Goal: Obtain resource: Download file/media

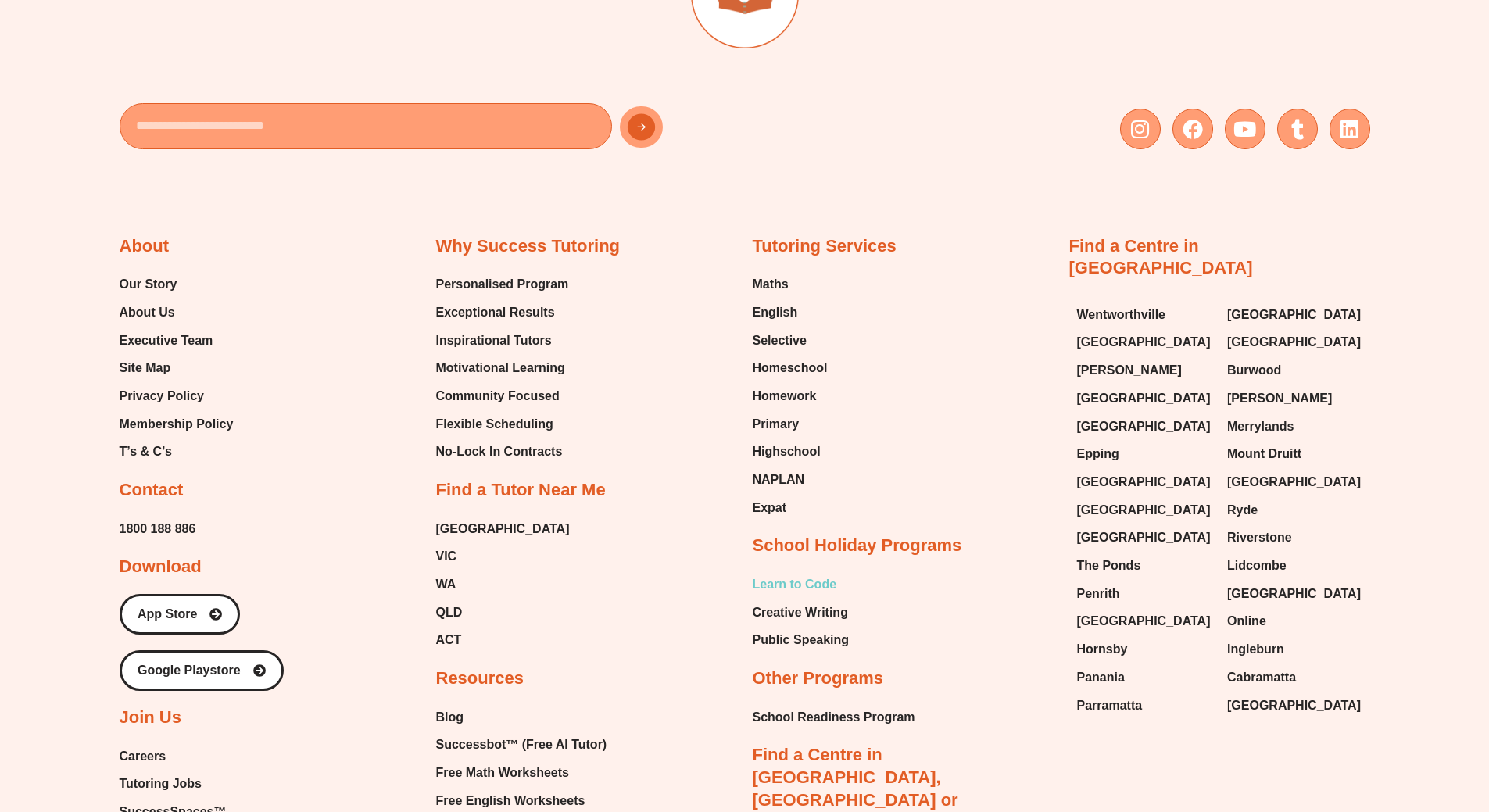
scroll to position [9192, 0]
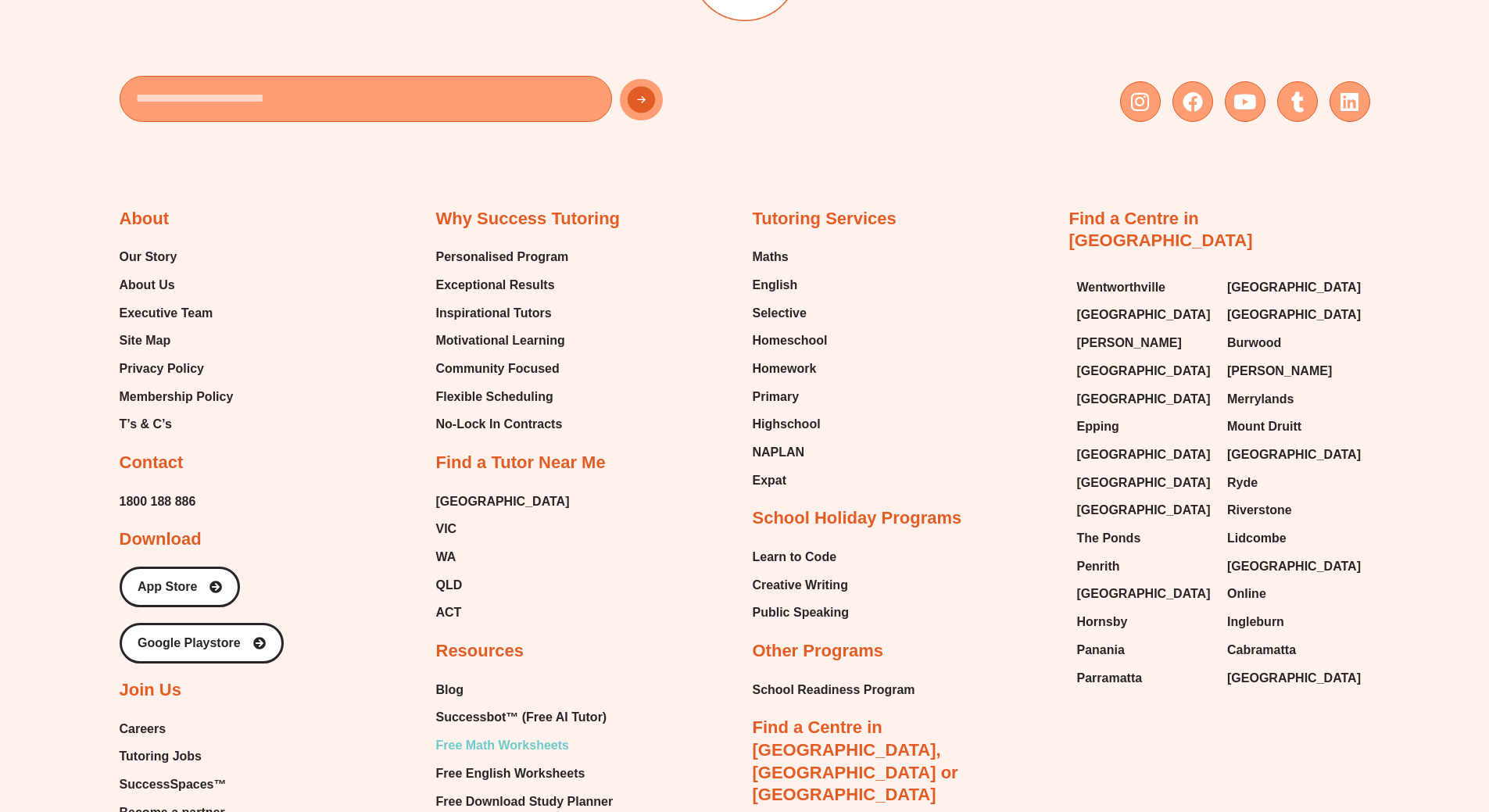
click at [515, 734] on span "Free Math Worksheets" at bounding box center [502, 745] width 133 height 24
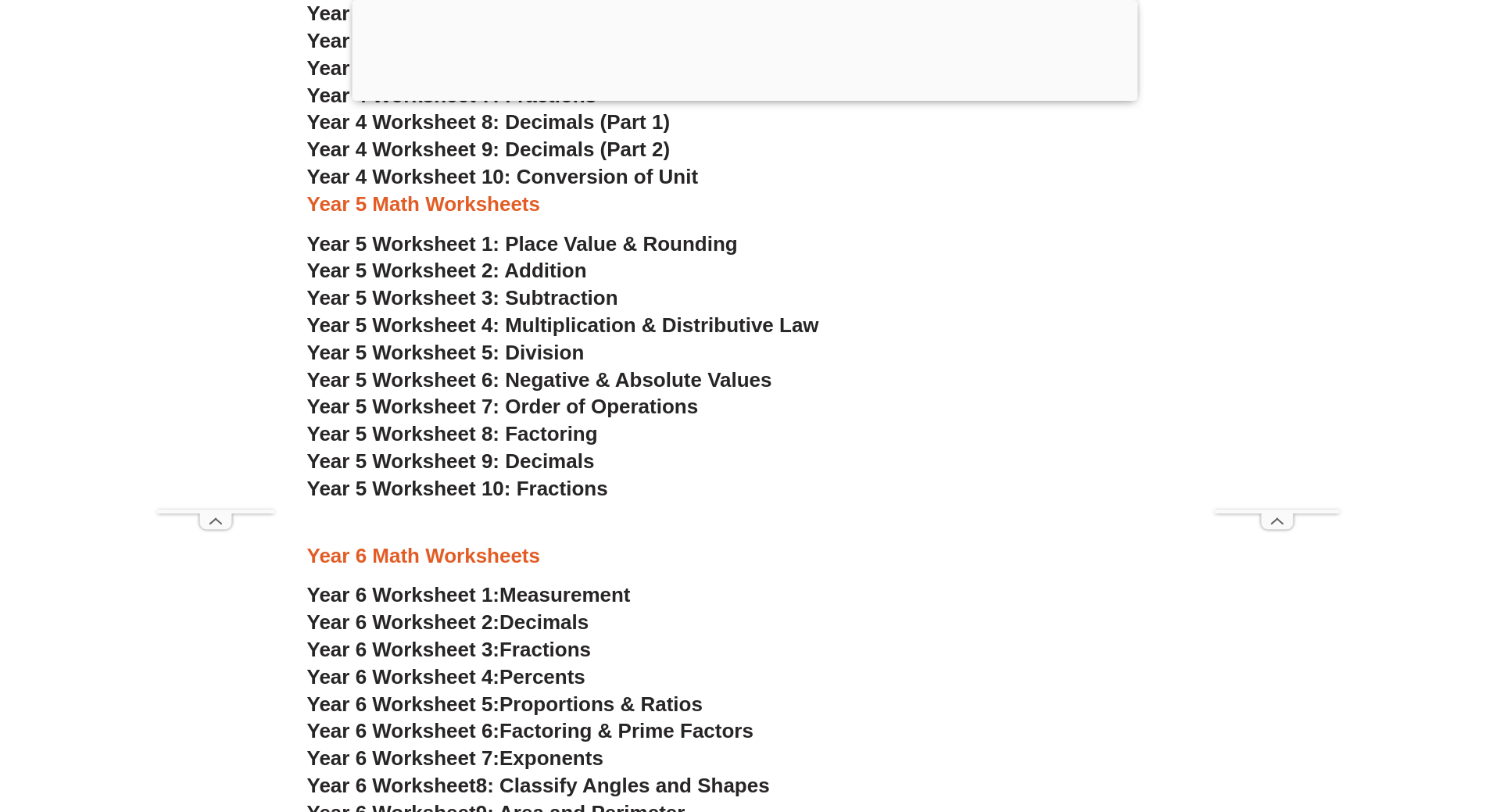
scroll to position [3048, 0]
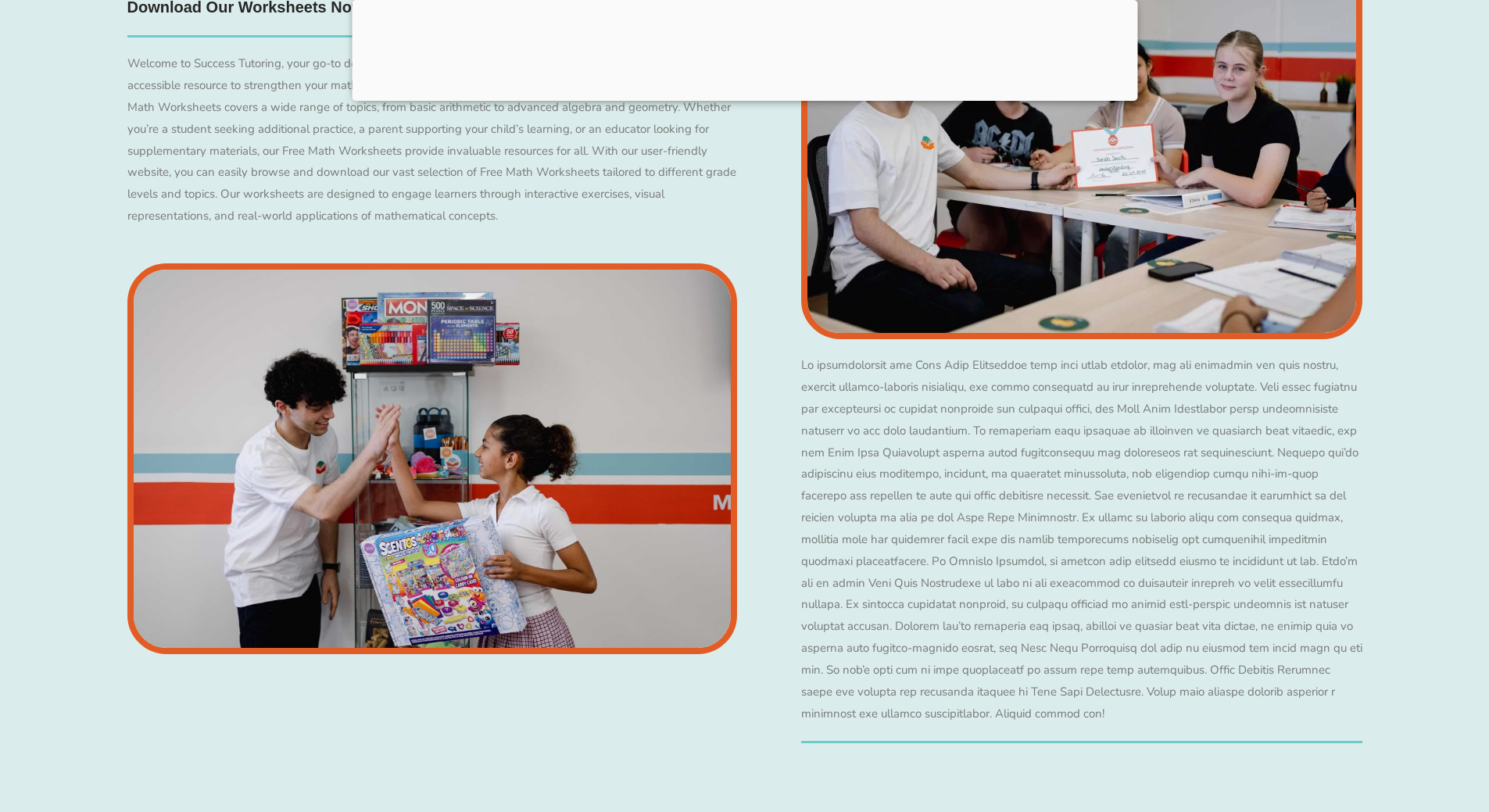
scroll to position [3044, 0]
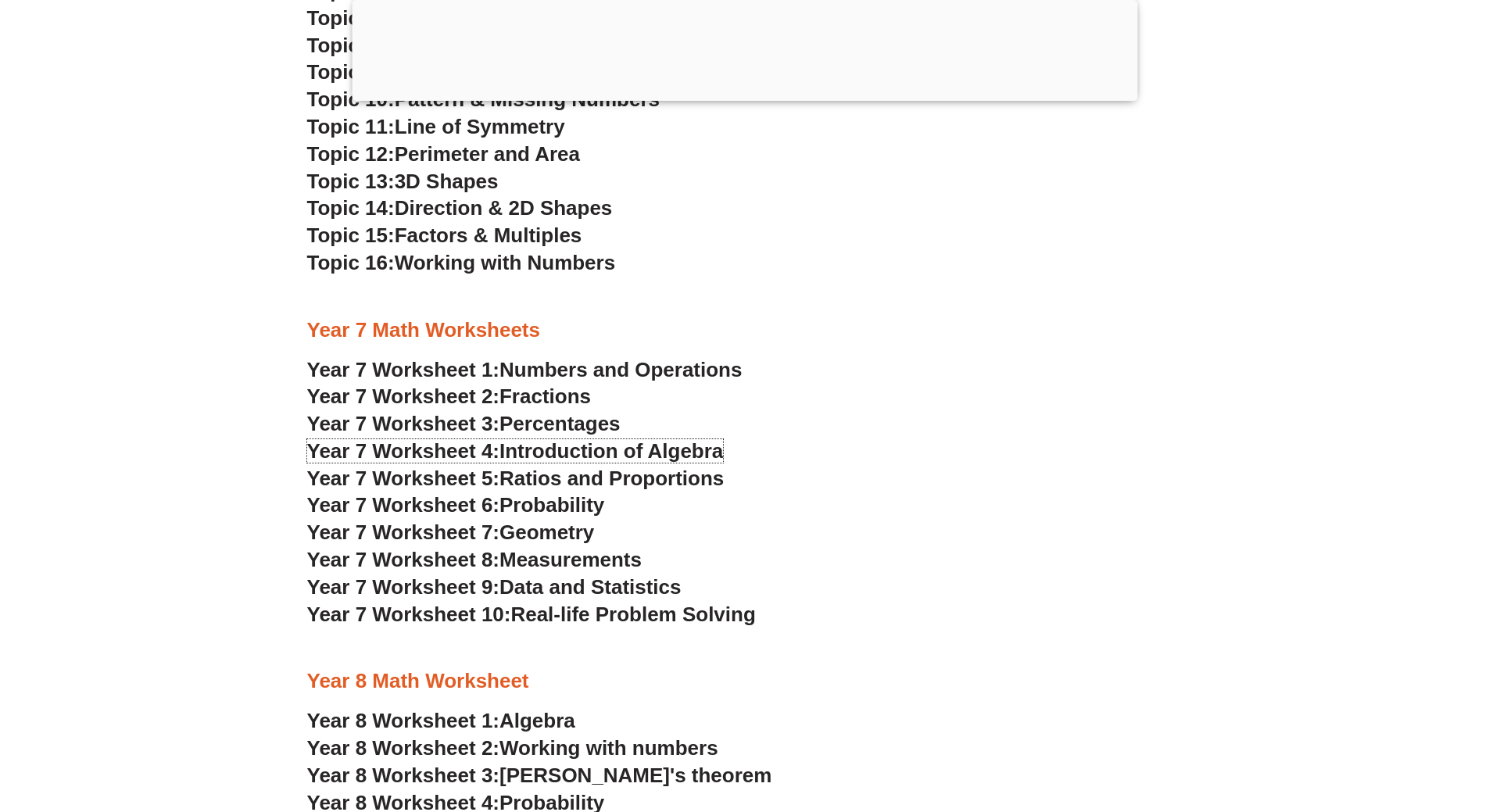
scroll to position [4295, 0]
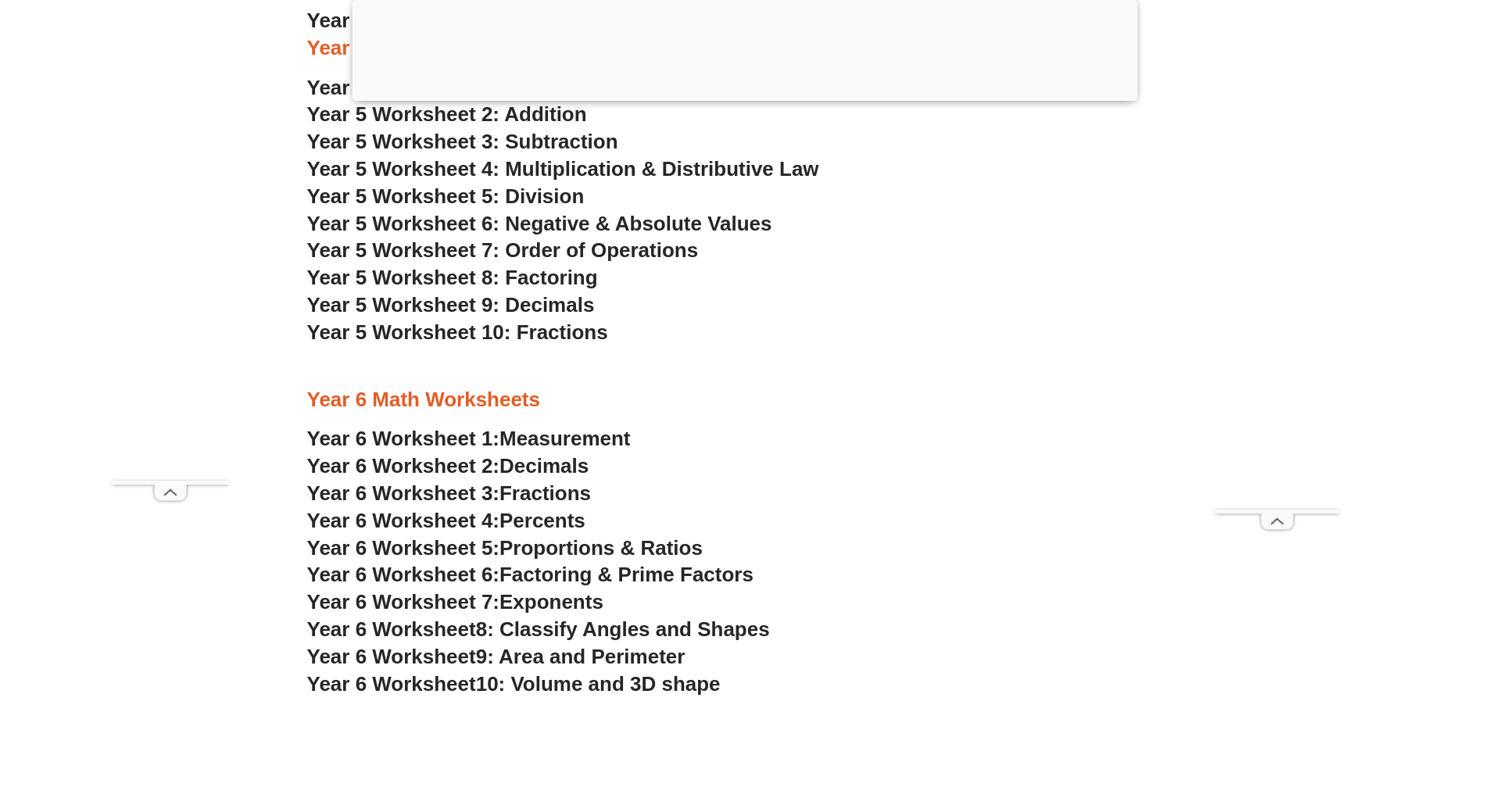
scroll to position [3122, 0]
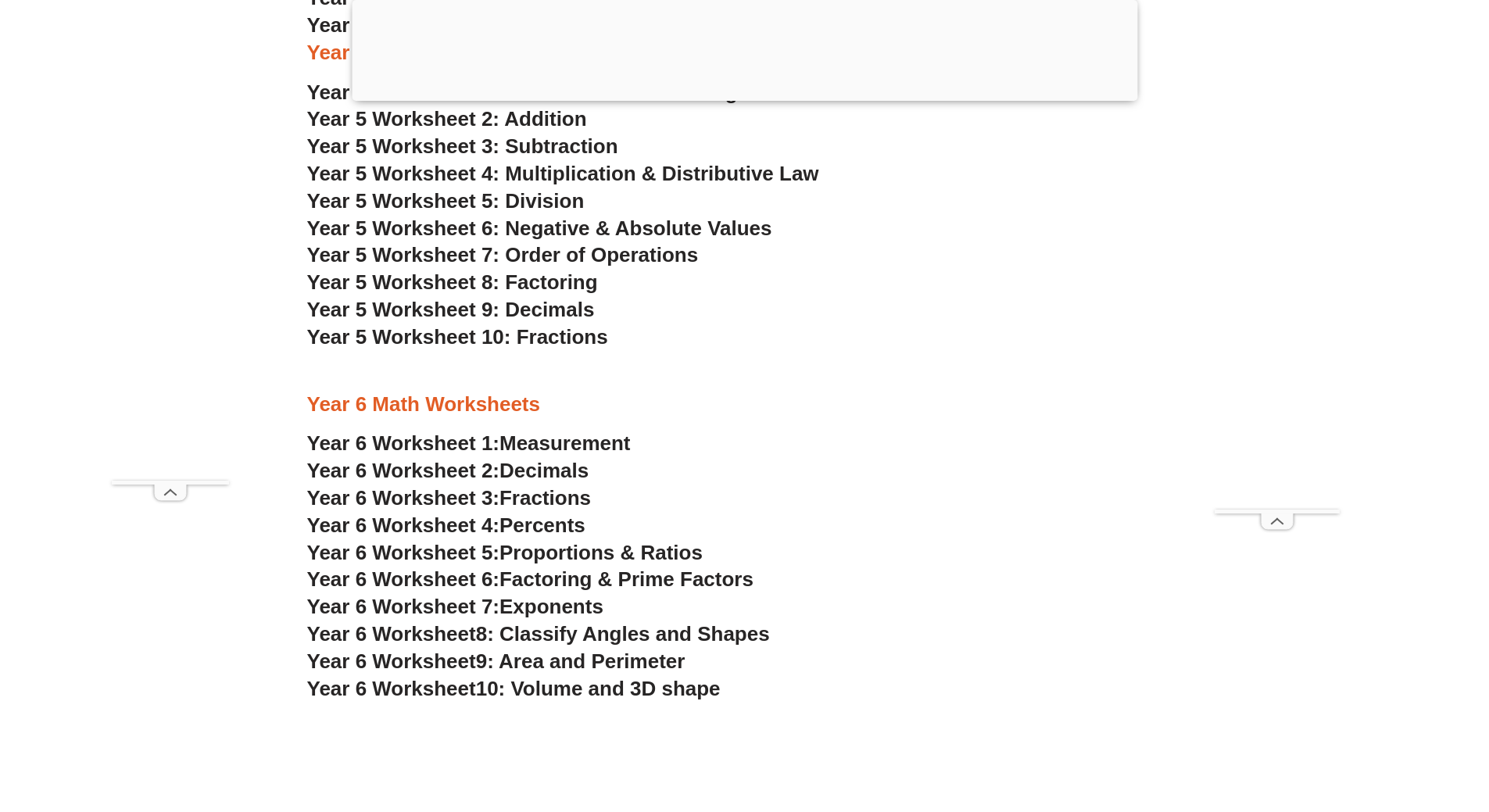
click at [649, 659] on span "9: Area and Perimeter" at bounding box center [581, 661] width 209 height 24
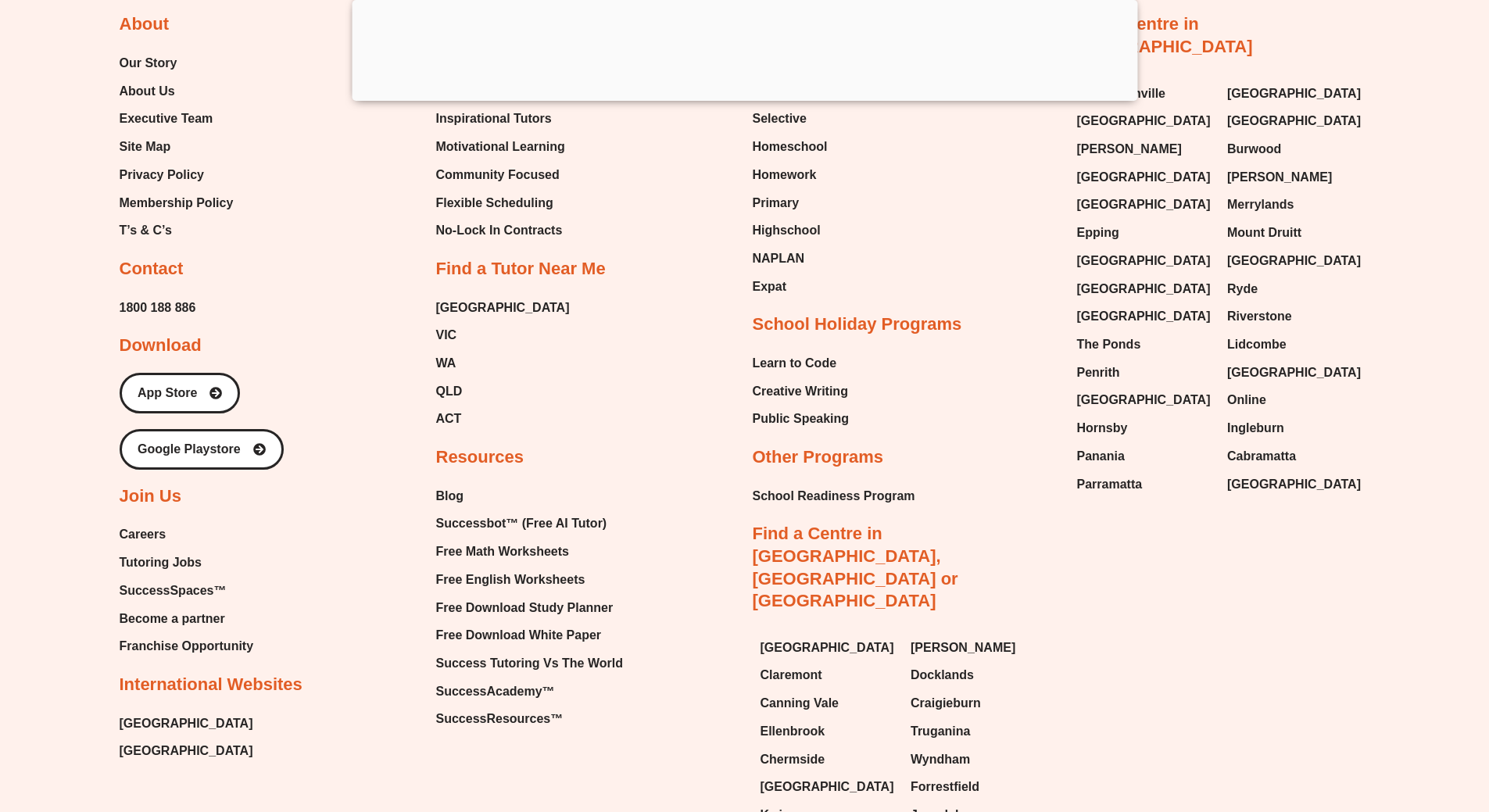
scroll to position [11023, 0]
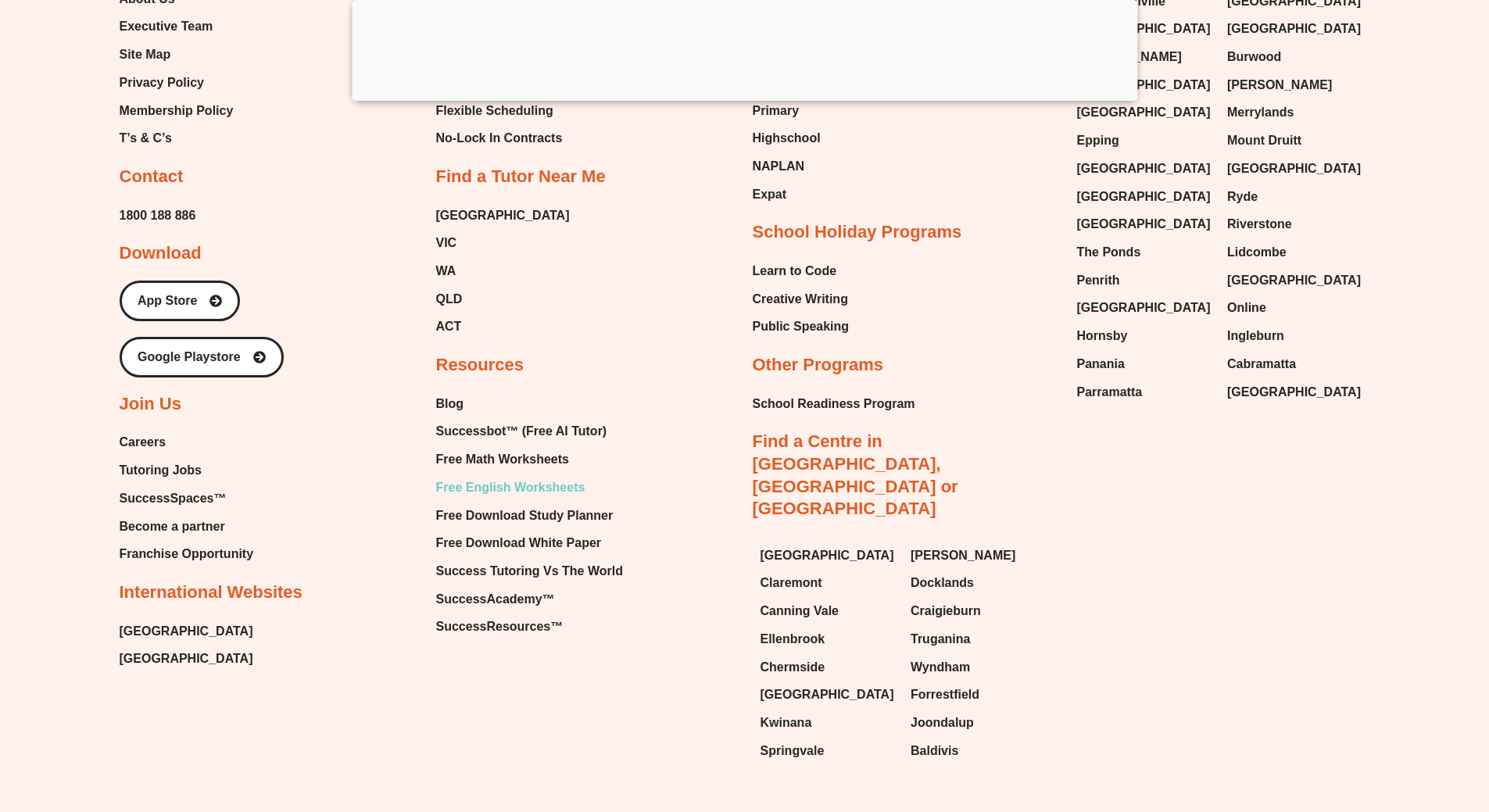
click at [527, 500] on span "Free English Worksheets" at bounding box center [511, 488] width 149 height 24
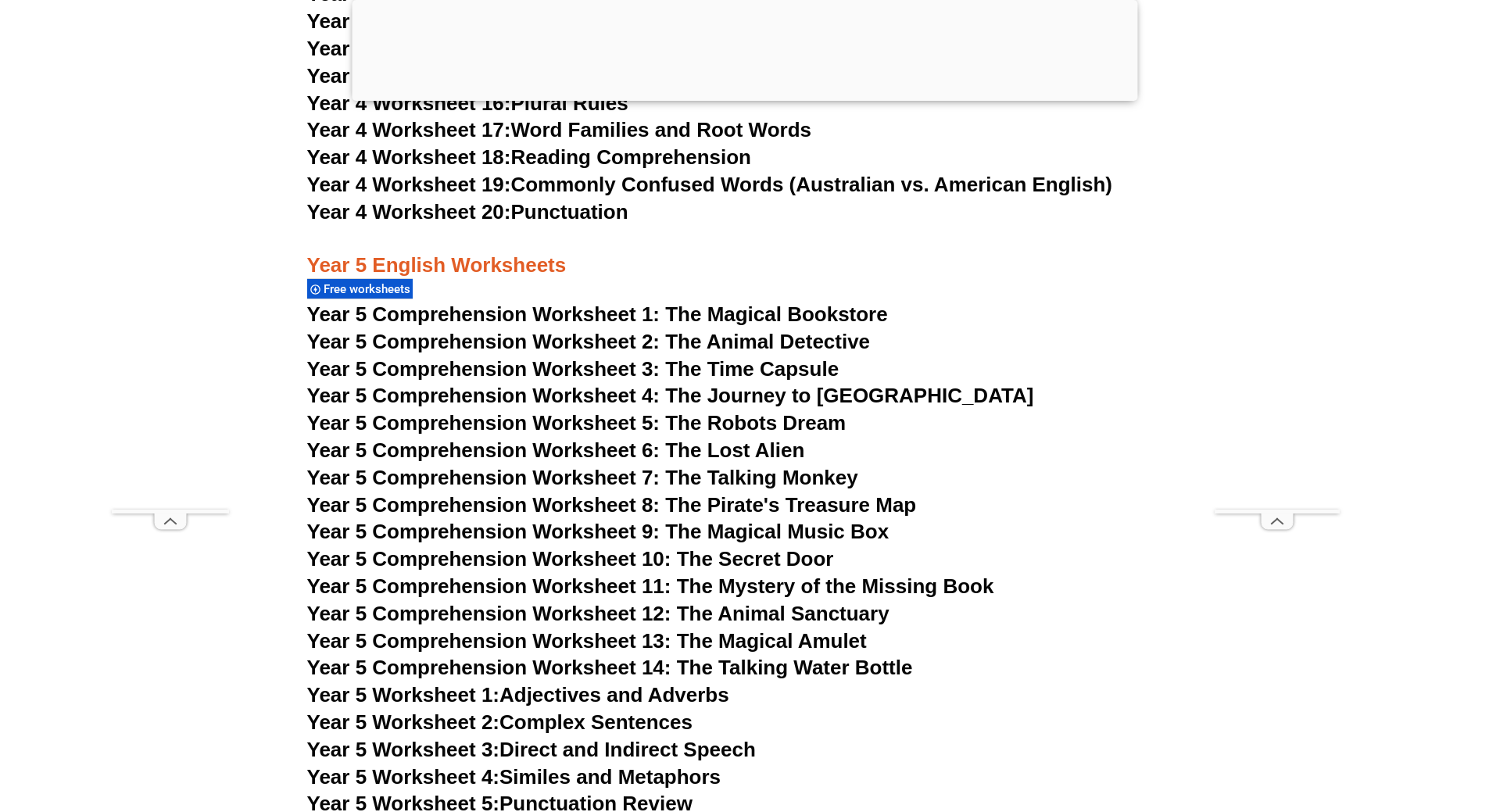
scroll to position [7390, 0]
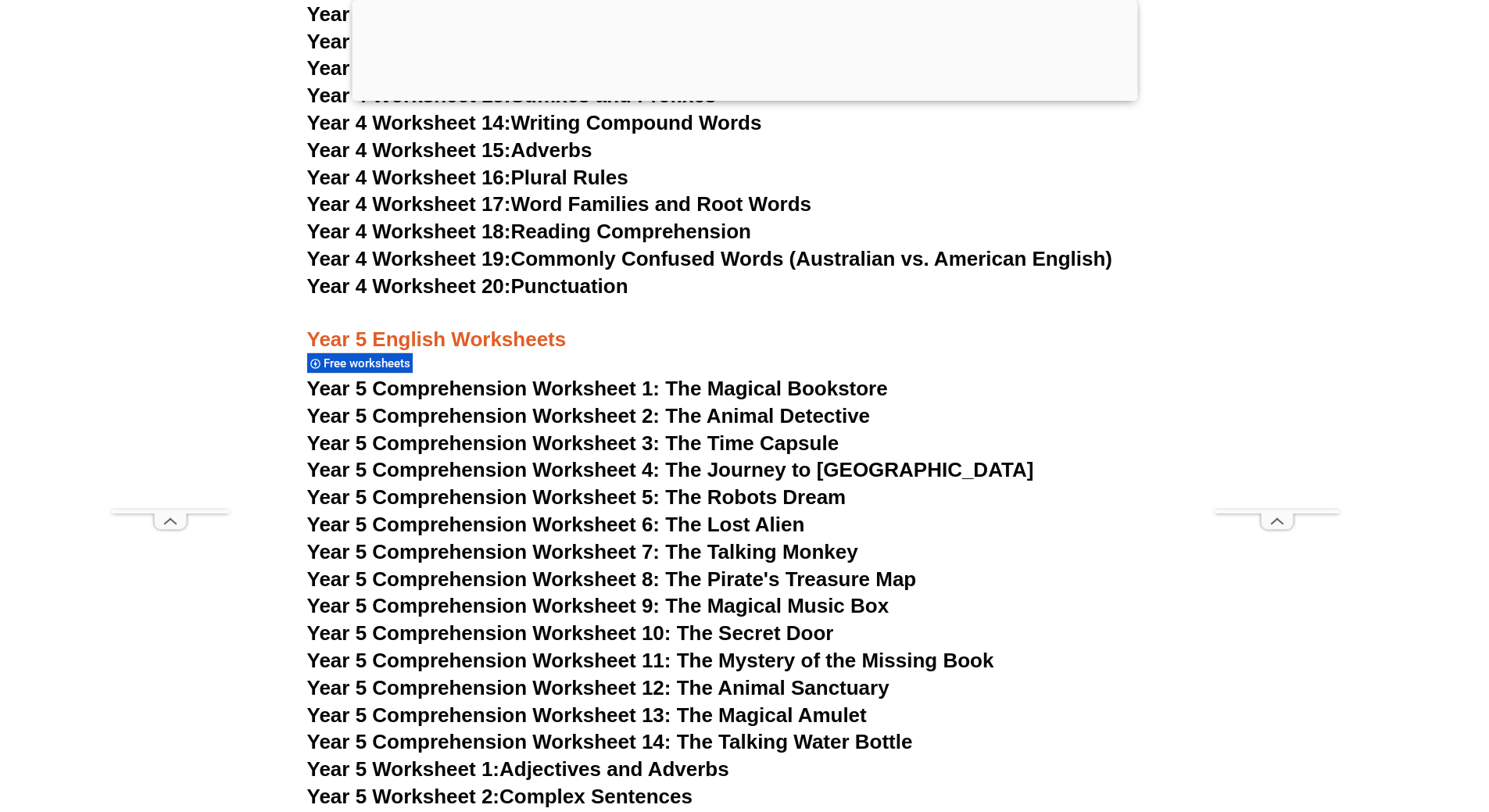
click at [719, 447] on span "Year 5 Comprehension Worksheet 3: The Time Capsule" at bounding box center [573, 443] width 532 height 24
